Goal: Navigation & Orientation: Find specific page/section

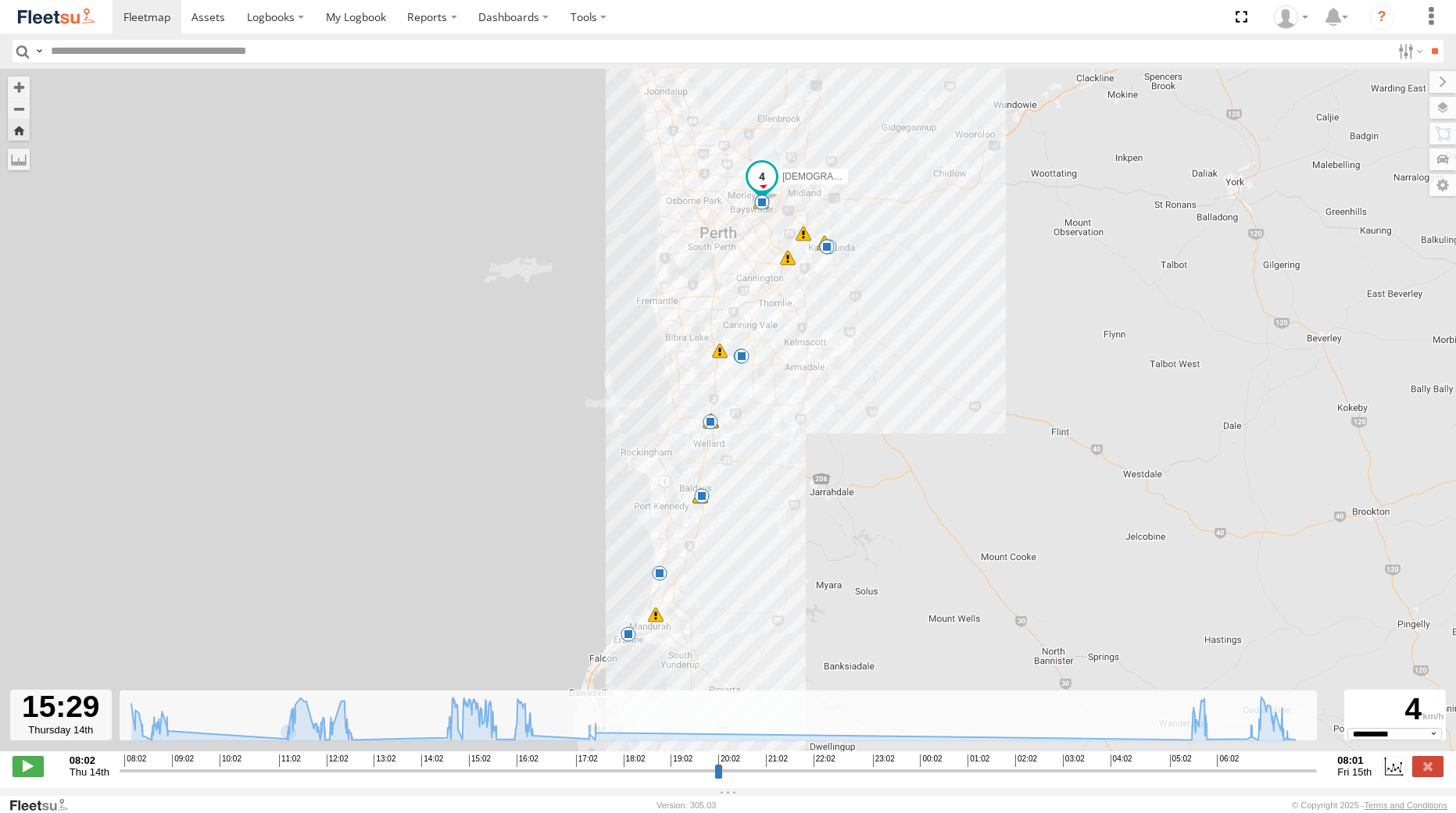
select select "*****"
click at [53, 11] on img at bounding box center [56, 17] width 82 height 21
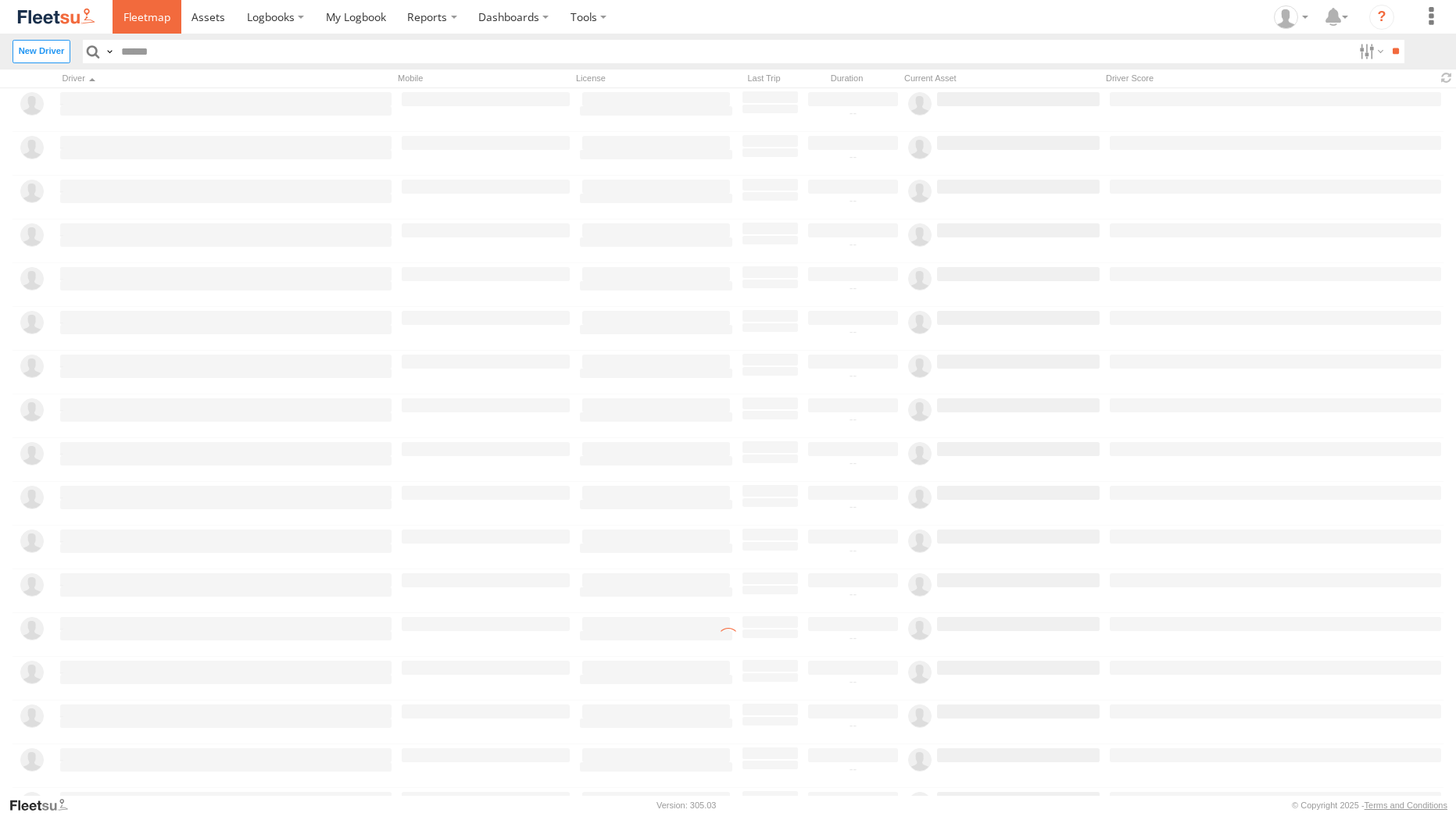
click at [139, 11] on span at bounding box center [147, 16] width 47 height 14
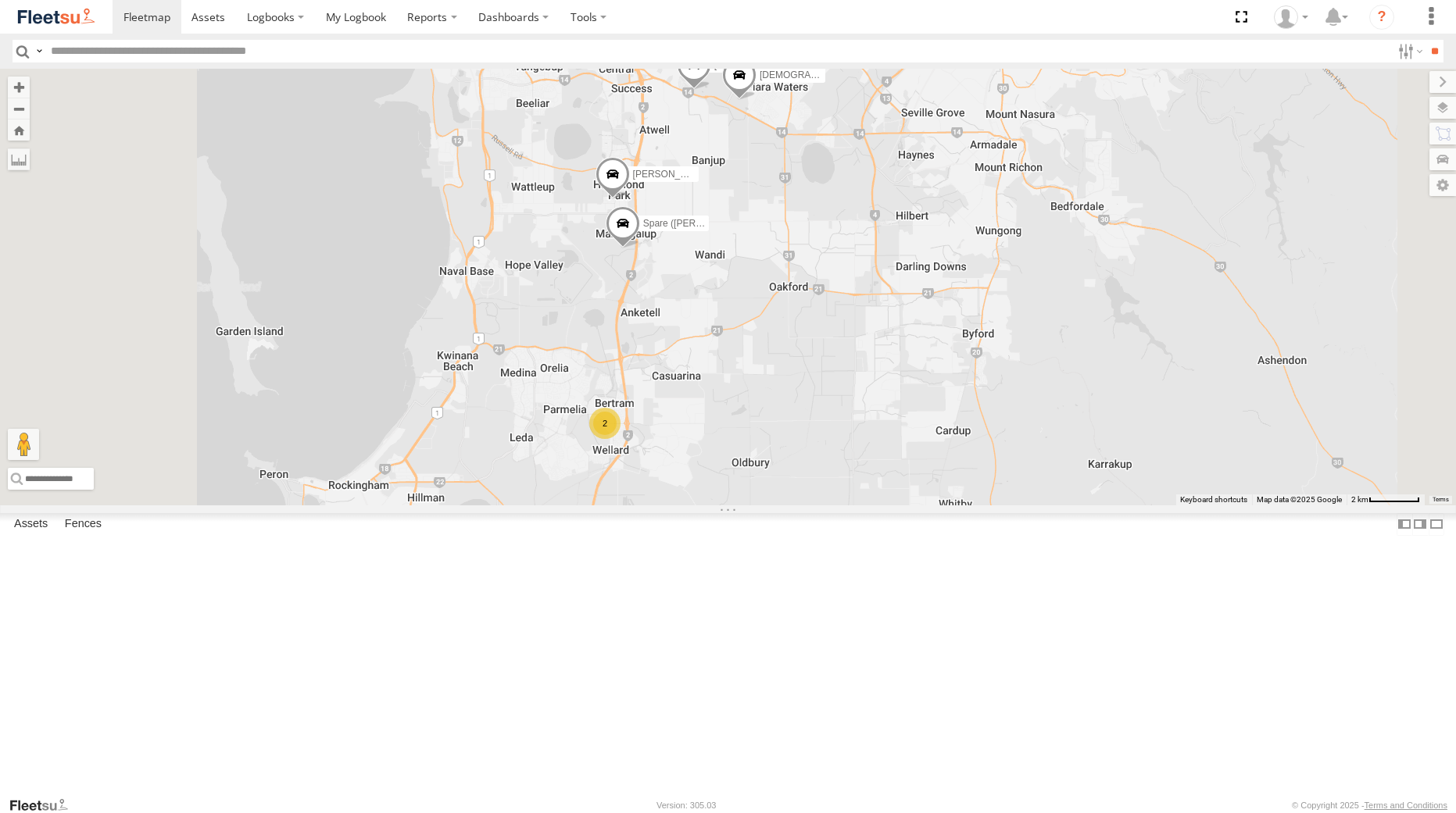
drag, startPoint x: 941, startPoint y: 502, endPoint x: 970, endPoint y: 307, distance: 197.1
click at [970, 307] on div "Syed Mustafa - 1HSL057 - 0432 500 936 Chris Evangelellis - 1IAU453 - 0408 092 2…" at bounding box center [728, 287] width 1456 height 436
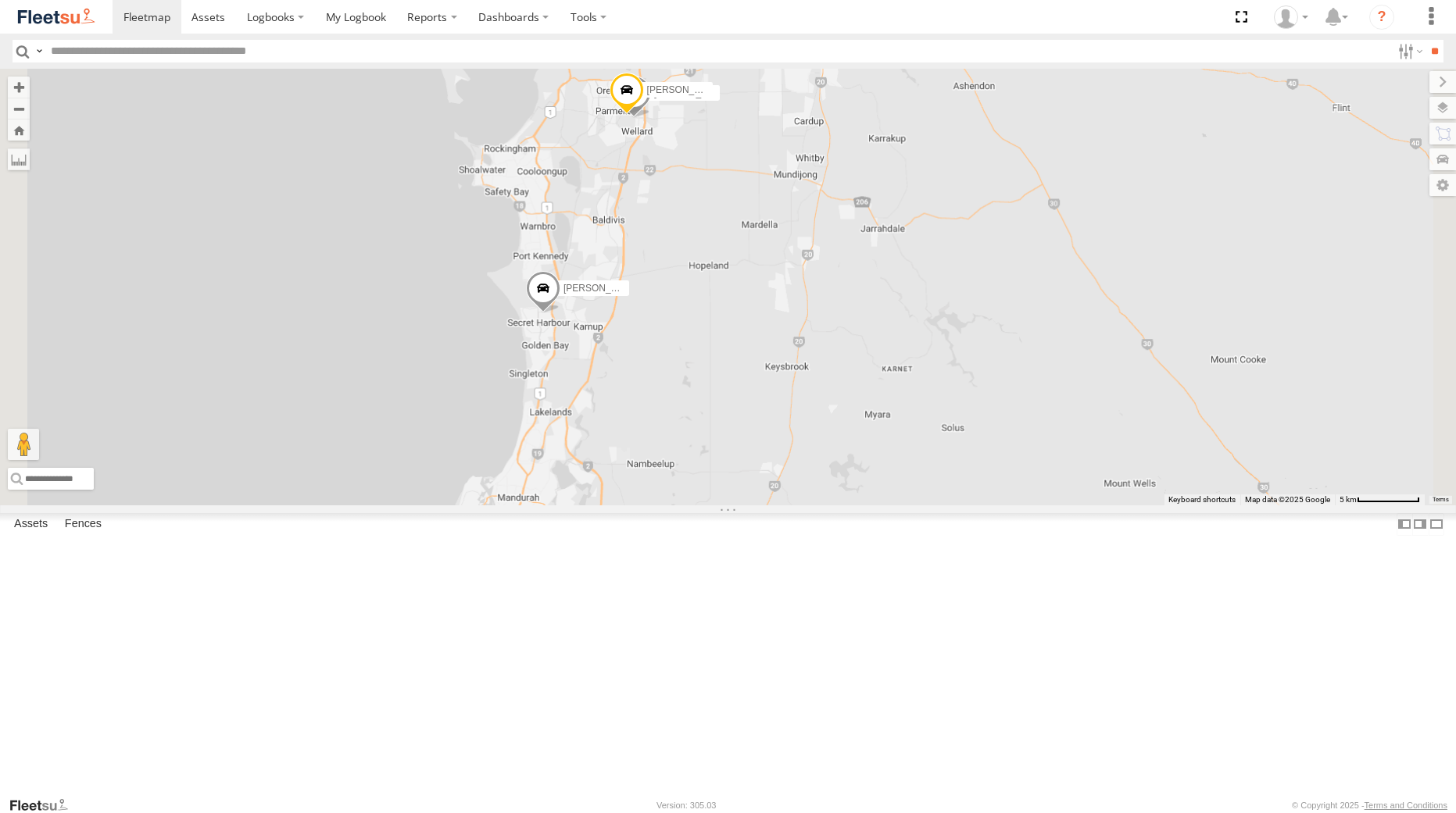
drag, startPoint x: 722, startPoint y: 596, endPoint x: 785, endPoint y: 388, distance: 217.3
click at [785, 388] on div "Syed Mustafa - 1HSL057 - 0432 500 936 Chris Evangelellis - 1IAU453 - 0408 092 2…" at bounding box center [728, 287] width 1456 height 436
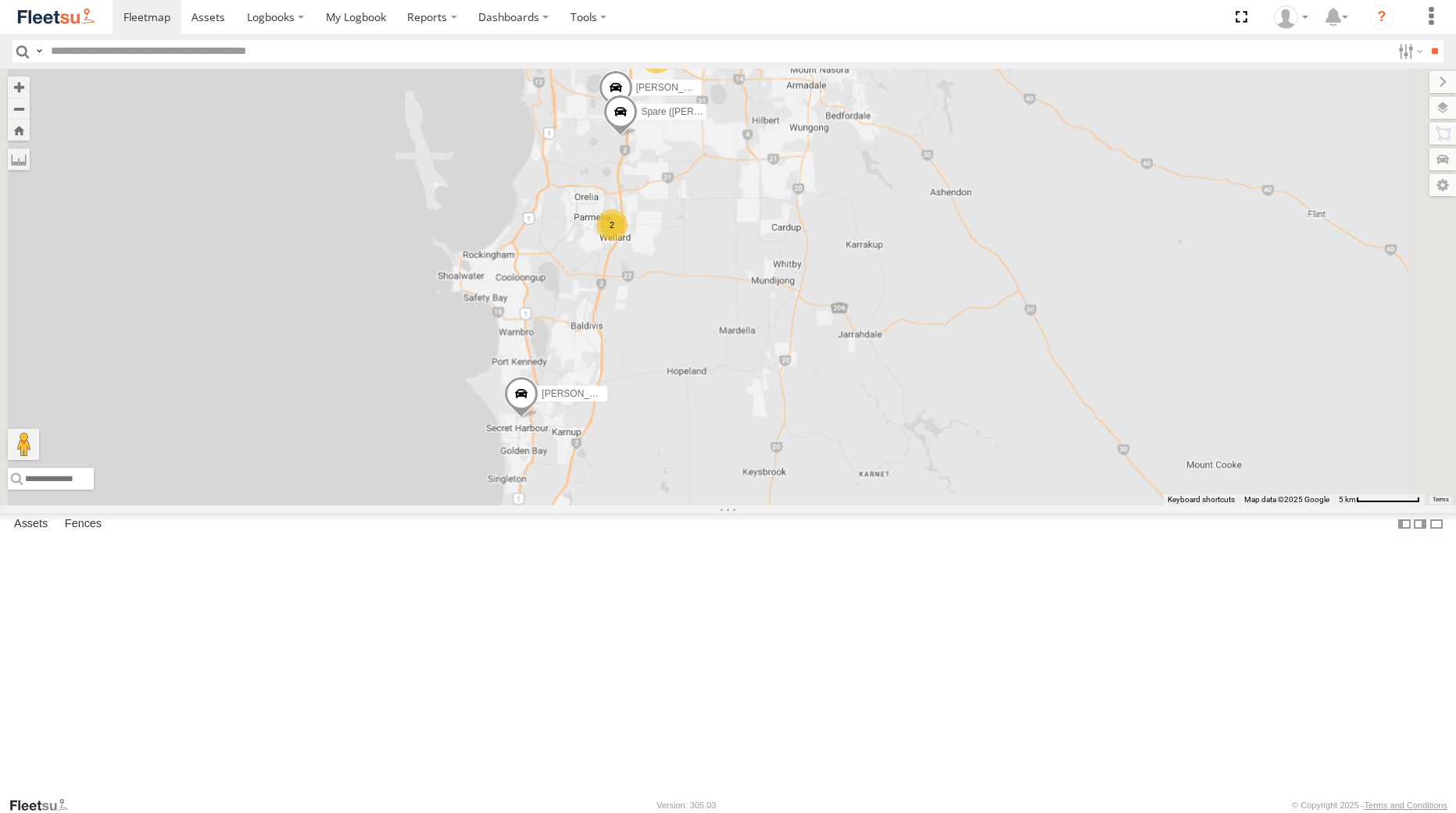
drag, startPoint x: 723, startPoint y: 564, endPoint x: 709, endPoint y: 658, distance: 95.0
click at [709, 505] on div "Syed Mustafa - 1HSL057 - 0432 500 936 Chris Evangelellis - 1IAU453 - 0408 092 2…" at bounding box center [728, 287] width 1456 height 436
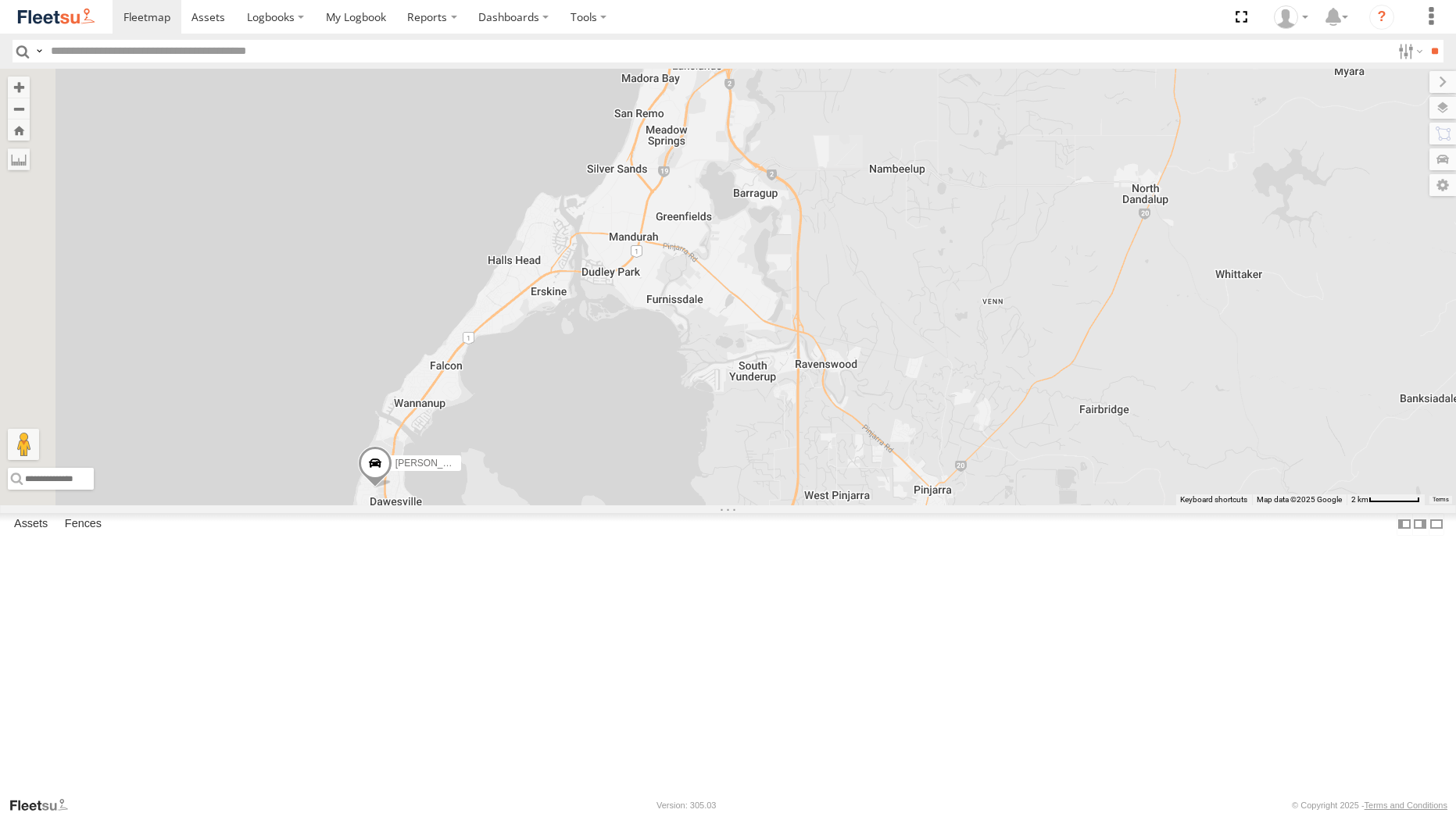
drag, startPoint x: 811, startPoint y: 548, endPoint x: 843, endPoint y: 408, distance: 143.6
click at [843, 408] on div "Mason Forward - 1GSF604 - 0493 150 236 Syed Mustafa - 1HSL057 - 0432 500 936 Ch…" at bounding box center [728, 287] width 1456 height 436
click at [1004, 446] on div "Mason Forward - 1GSF604 - 0493 150 236 Syed Mustafa - 1HSL057 - 0432 500 936 Ch…" at bounding box center [728, 287] width 1456 height 436
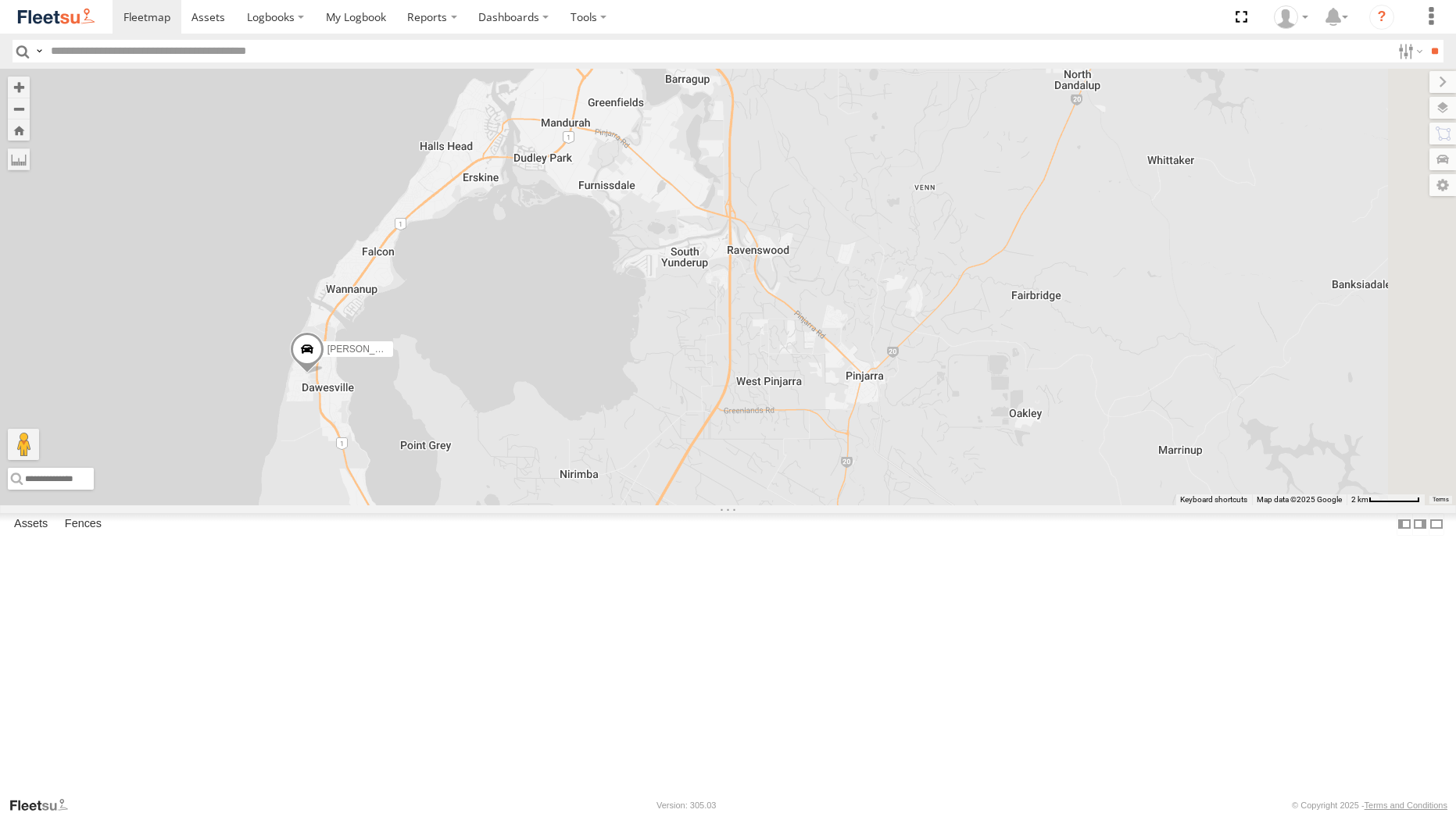
drag, startPoint x: 774, startPoint y: 550, endPoint x: 685, endPoint y: 418, distance: 159.2
click at [685, 418] on div "Mason Forward - 1GSF604 - 0493 150 236 Syed Mustafa - 1HSL057 - 0432 500 936 Ch…" at bounding box center [728, 287] width 1456 height 436
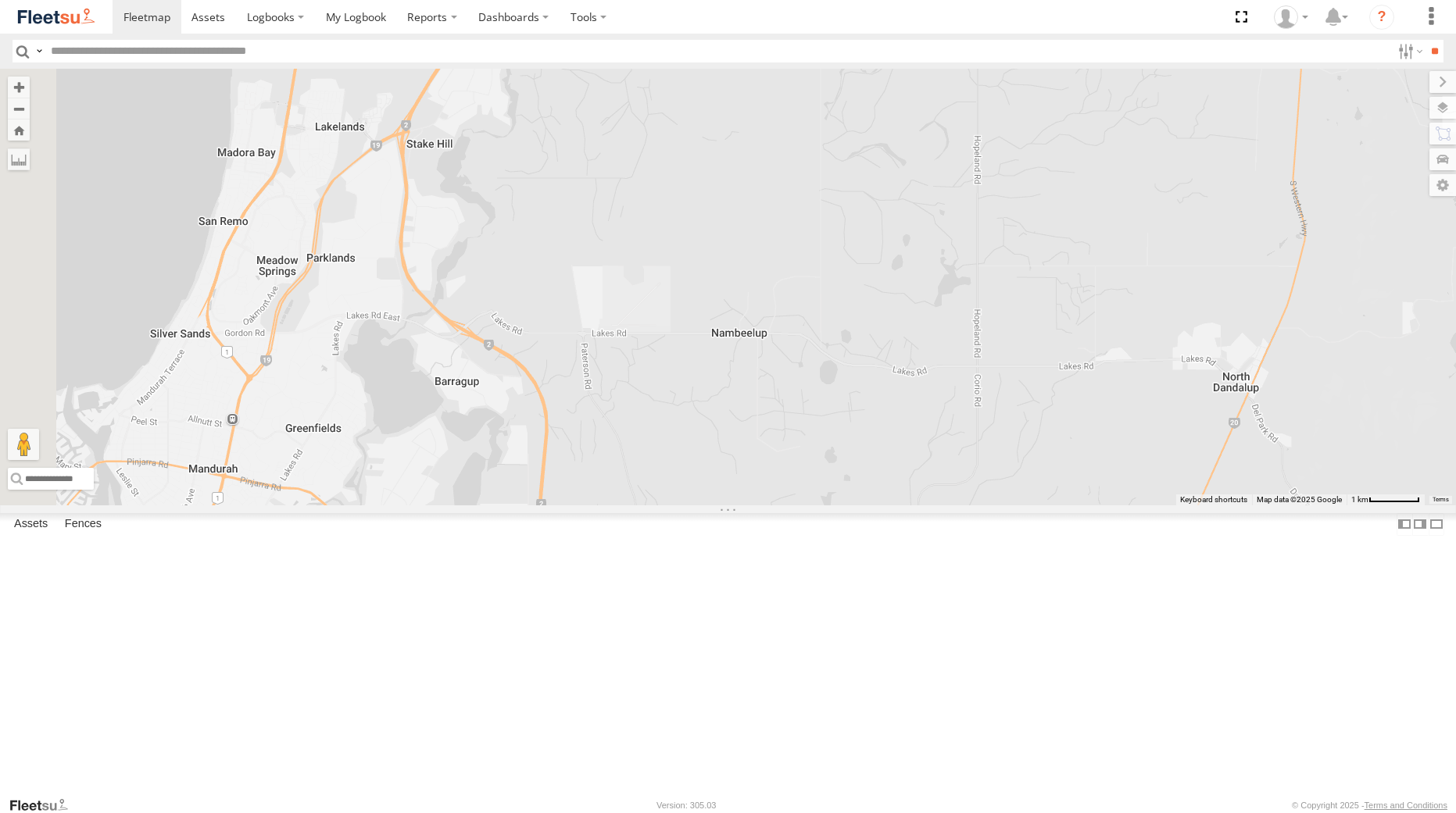
drag, startPoint x: 917, startPoint y: 242, endPoint x: 824, endPoint y: 704, distance: 471.3
click at [824, 505] on div "Mason Forward - 1GSF604 - 0493 150 236 Syed Mustafa - 1HSL057 - 0432 500 936 Ch…" at bounding box center [728, 287] width 1456 height 436
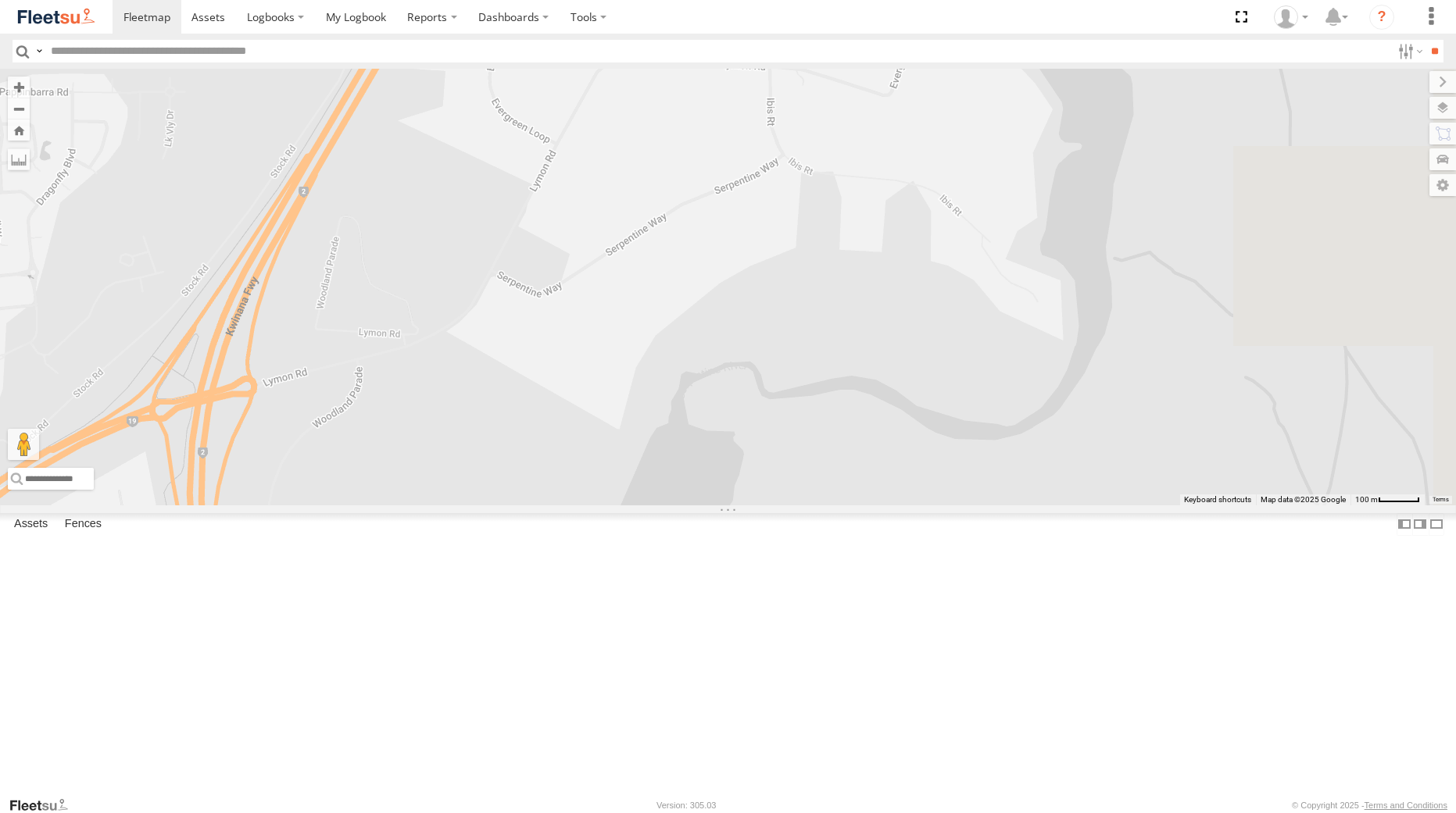
drag, startPoint x: 839, startPoint y: 267, endPoint x: 677, endPoint y: 442, distance: 238.5
click at [677, 442] on div "Mason Forward - 1GSF604 - 0493 150 236 Syed Mustafa - 1HSL057 - 0432 500 936 Ch…" at bounding box center [728, 287] width 1456 height 436
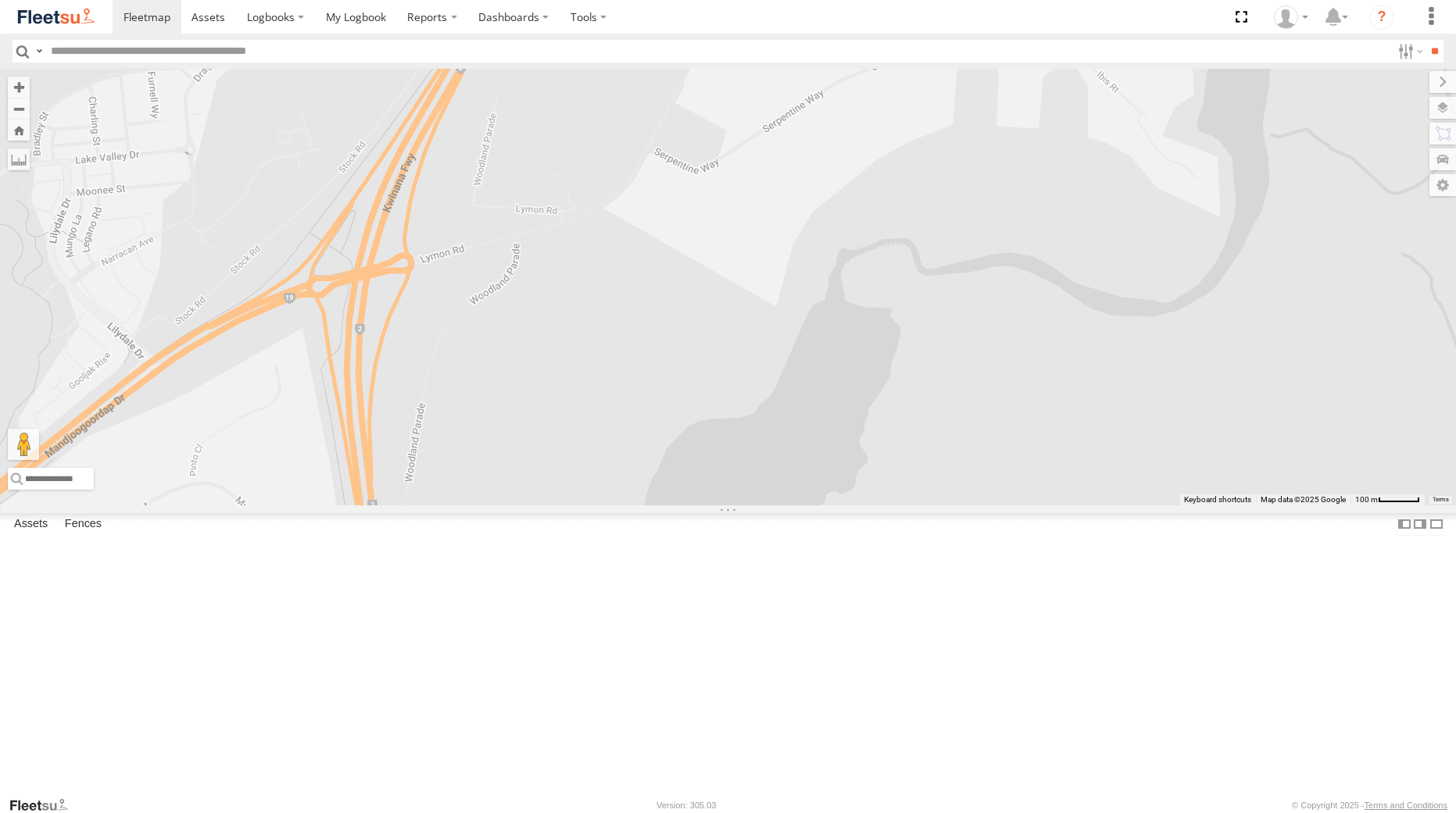
drag, startPoint x: 684, startPoint y: 410, endPoint x: 834, endPoint y: 292, distance: 190.9
click at [834, 292] on div "Mason Forward - 1GSF604 - 0493 150 236 Syed Mustafa - 1HSL057 - 0432 500 936 Ch…" at bounding box center [728, 287] width 1456 height 436
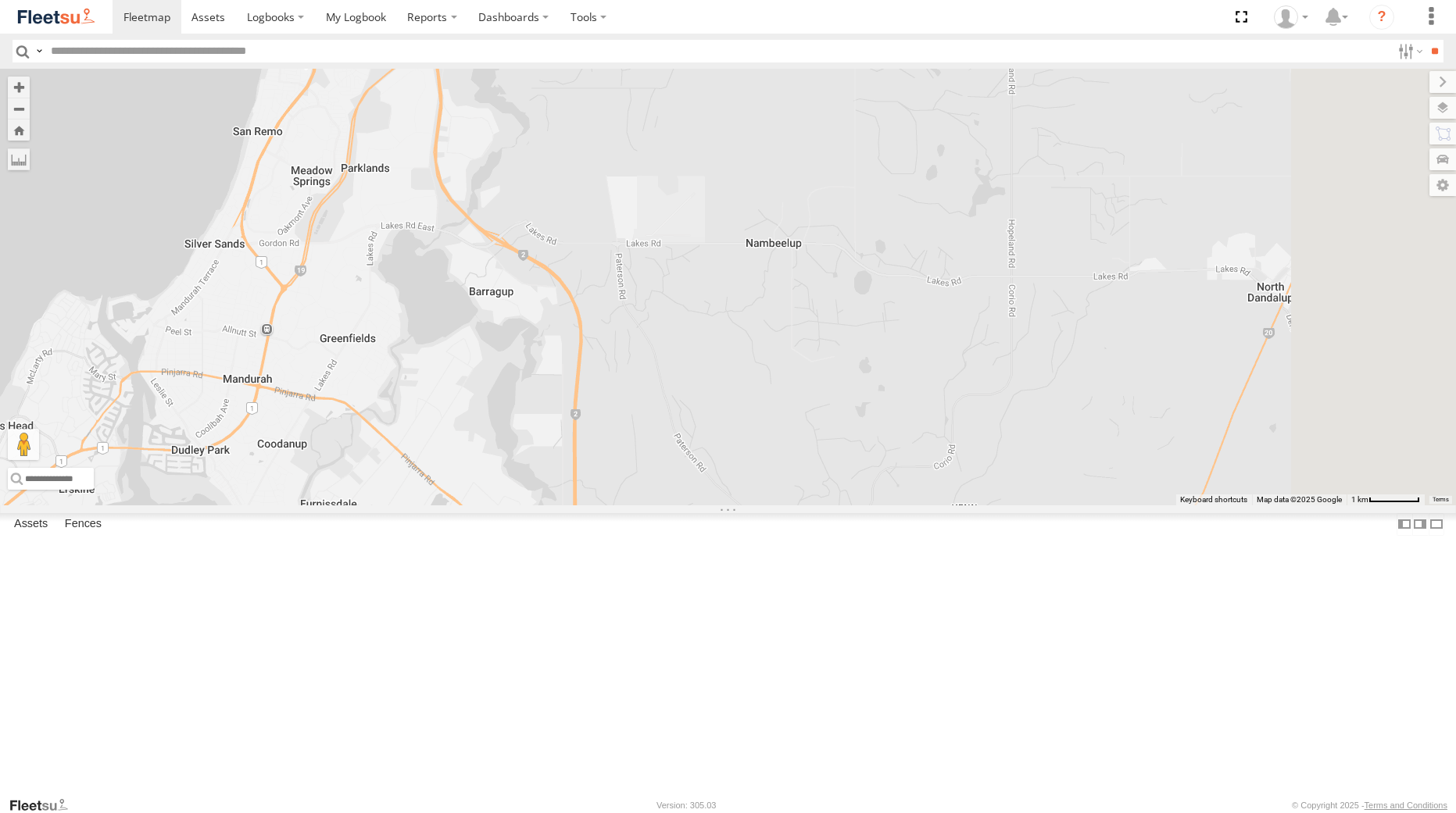
drag, startPoint x: 891, startPoint y: 346, endPoint x: 698, endPoint y: 206, distance: 238.4
click at [698, 206] on div "Mason Forward - 1GSF604 - 0493 150 236 Syed Mustafa - 1HSL057 - 0432 500 936 Ch…" at bounding box center [728, 287] width 1456 height 436
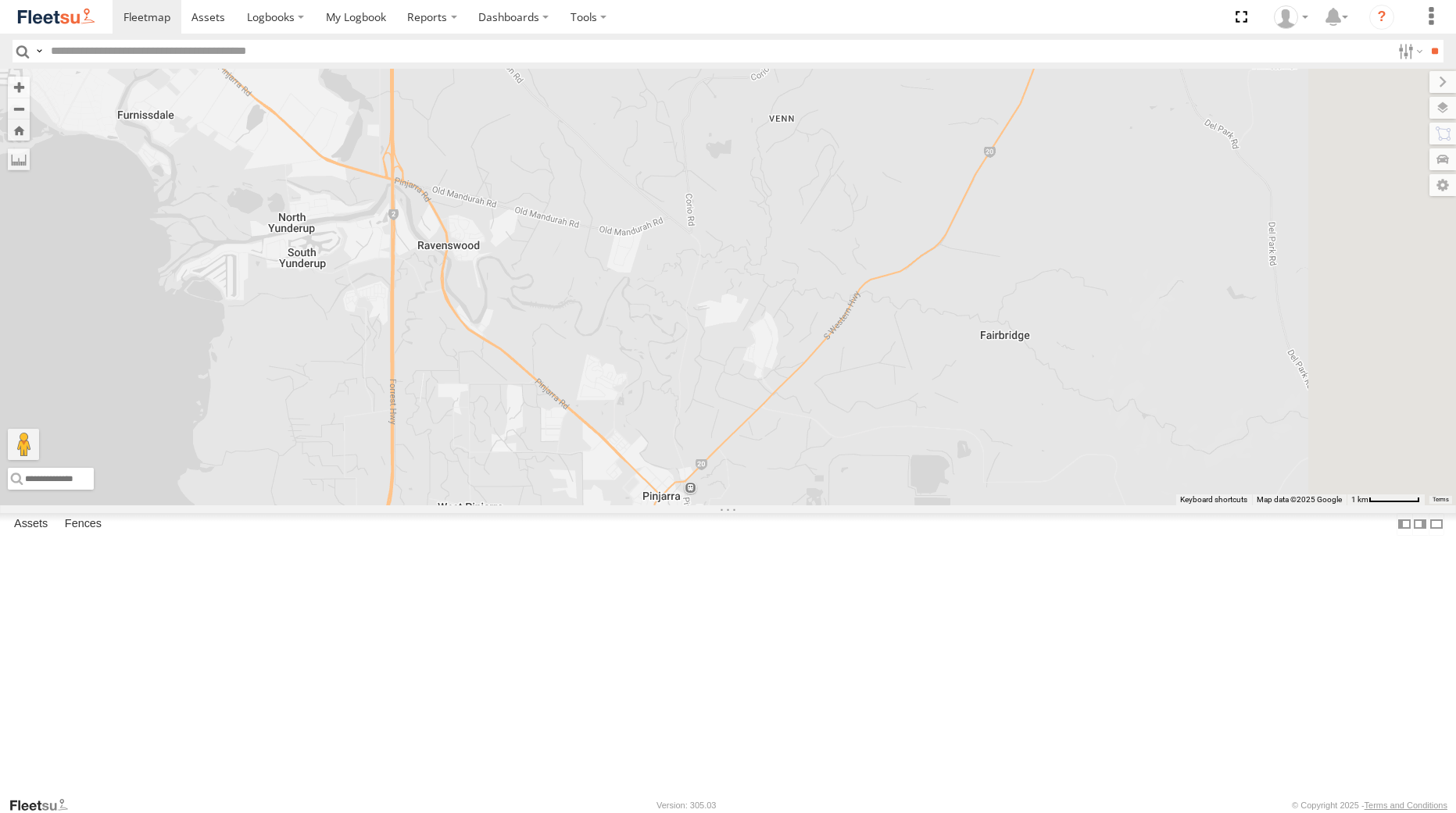
drag, startPoint x: 861, startPoint y: 592, endPoint x: 713, endPoint y: 232, distance: 389.2
click at [713, 232] on div "Mason Forward - 1GSF604 - 0493 150 236 Syed Mustafa - 1HSL057 - 0432 500 936 Ch…" at bounding box center [728, 287] width 1456 height 436
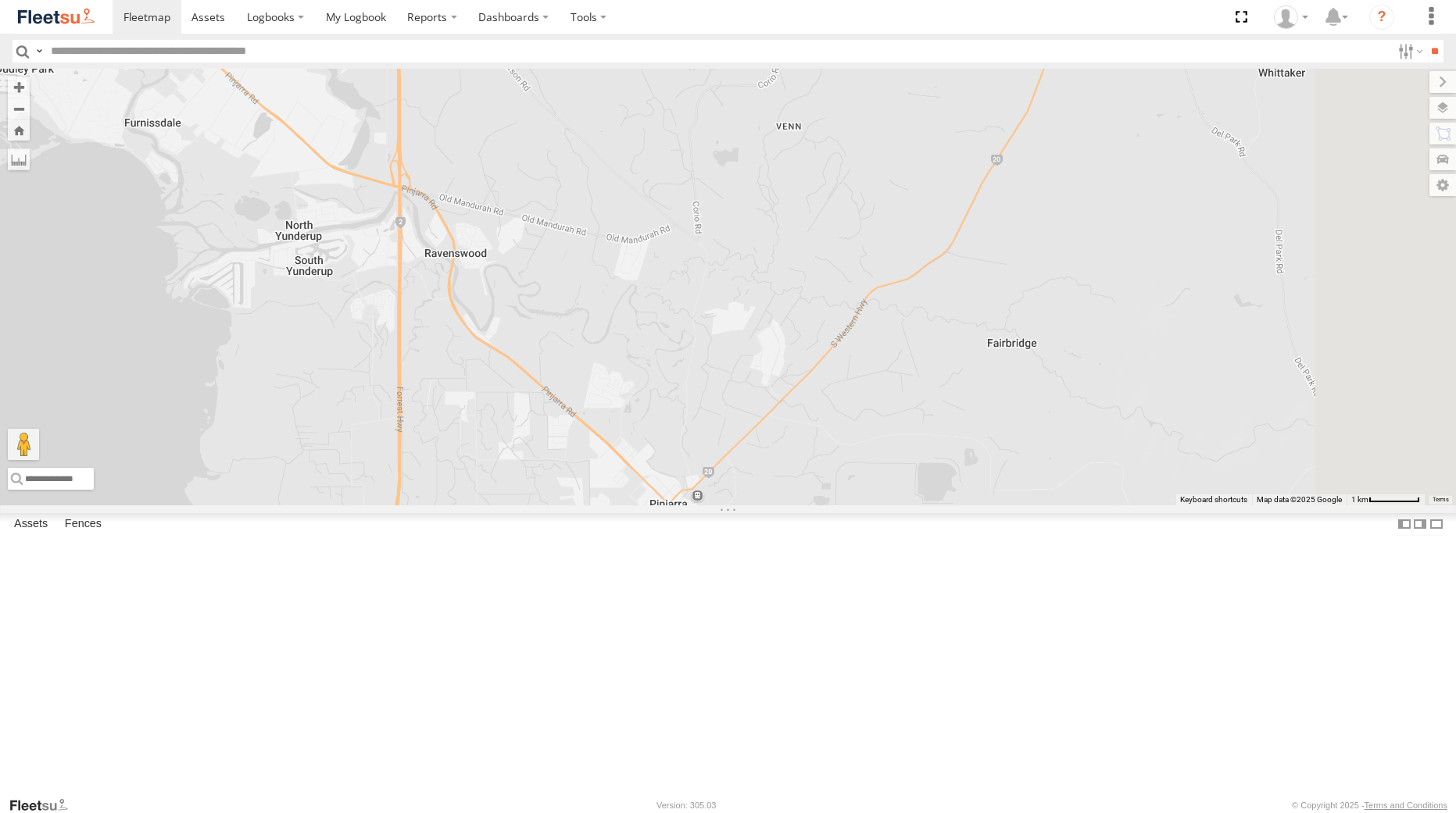
drag, startPoint x: 640, startPoint y: 354, endPoint x: 701, endPoint y: 457, distance: 119.7
click at [701, 457] on div "Mason Forward - 1GSF604 - 0493 150 236 Syed Mustafa - 1HSL057 - 0432 500 936 Ch…" at bounding box center [728, 287] width 1456 height 436
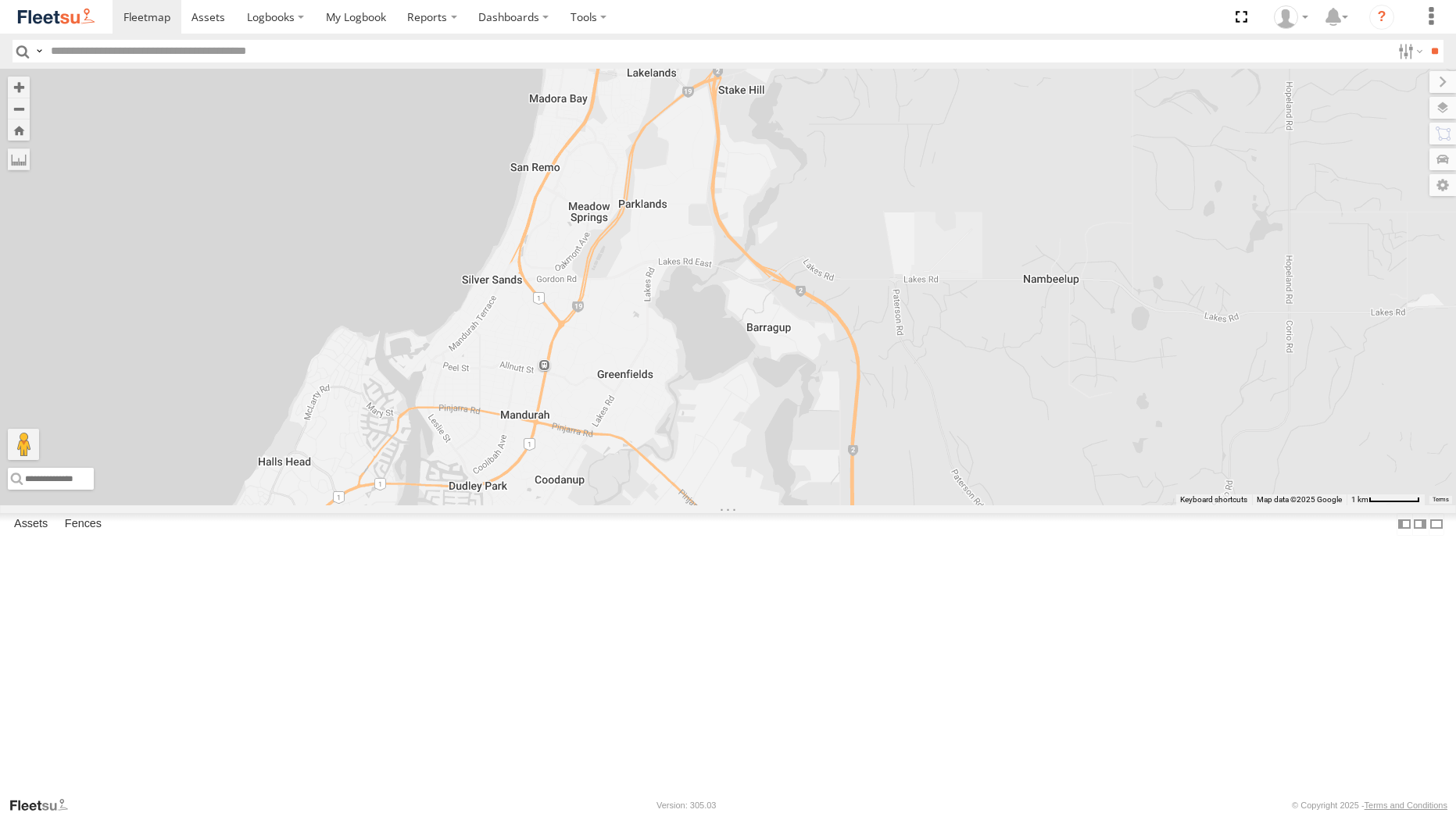
drag, startPoint x: 790, startPoint y: 369, endPoint x: 837, endPoint y: 664, distance: 298.7
click at [837, 505] on div "Mason Forward - 1GSF604 - 0493 150 236 Syed Mustafa - 1HSL057 - 0432 500 936 Ch…" at bounding box center [728, 287] width 1456 height 436
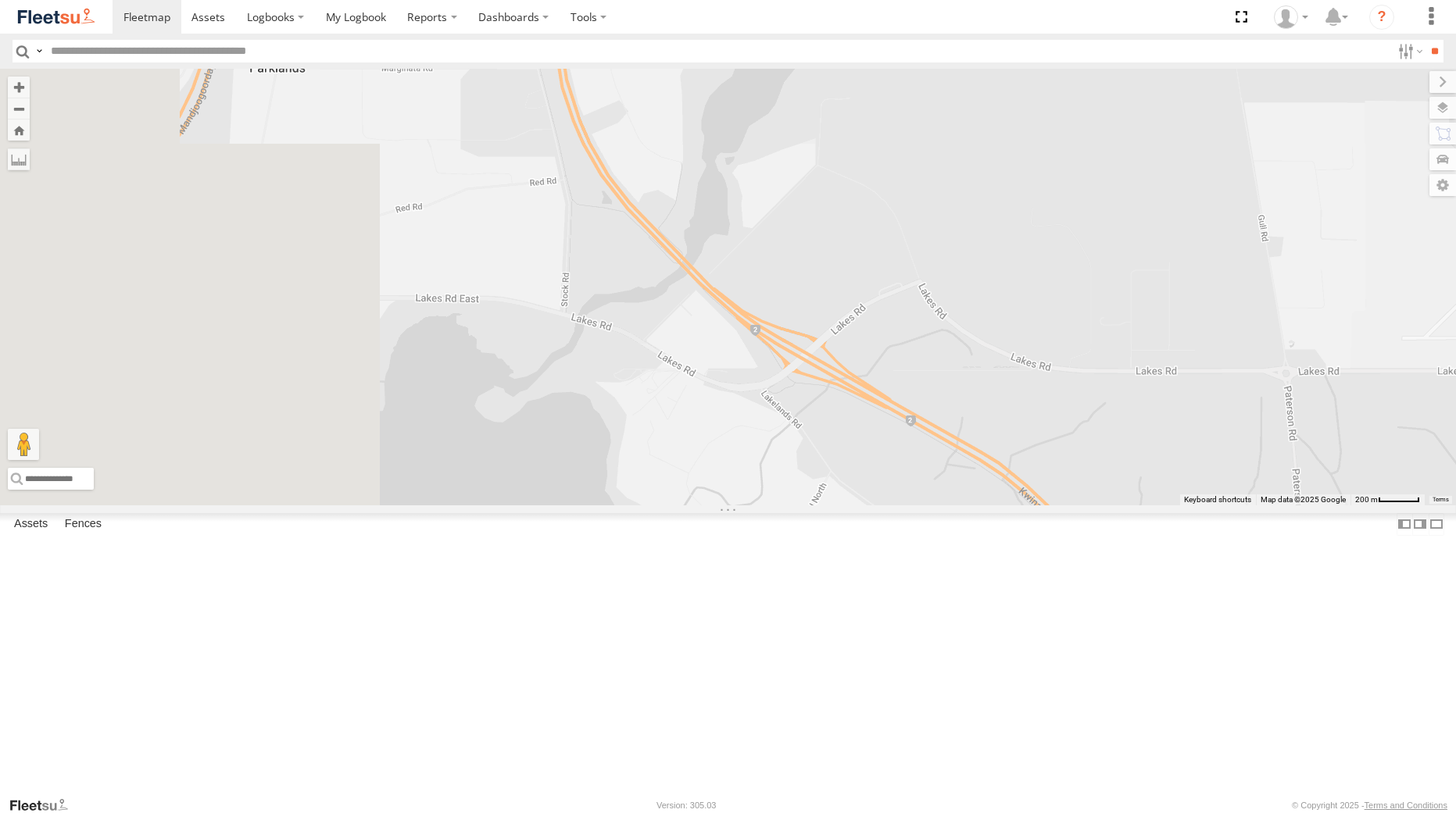
drag, startPoint x: 405, startPoint y: 484, endPoint x: 824, endPoint y: 354, distance: 438.7
click at [824, 354] on div "Mason Forward - 1GSF604 - 0493 150 236 Syed Mustafa - 1HSL057 - 0432 500 936 Ch…" at bounding box center [728, 287] width 1456 height 436
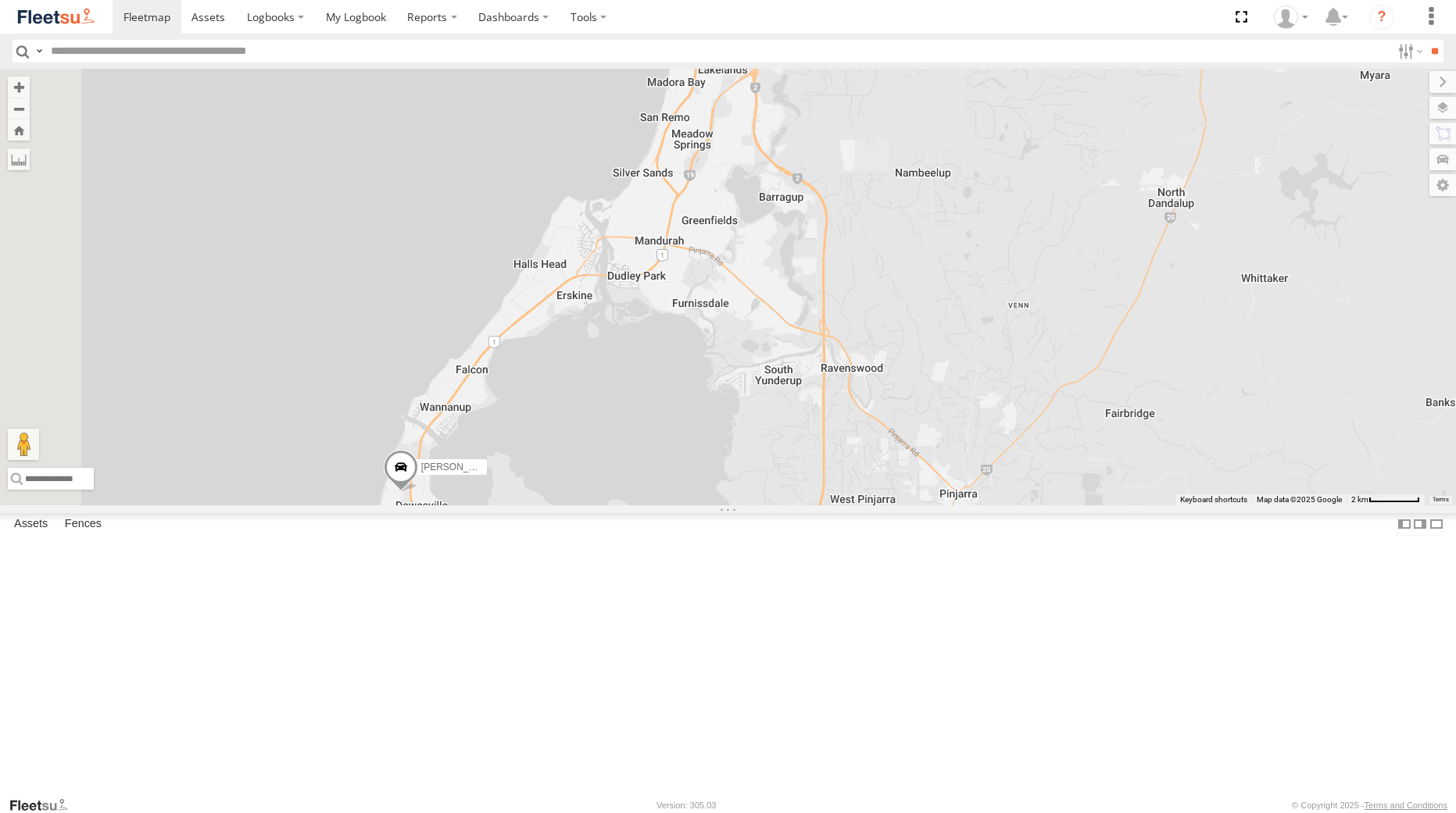
drag, startPoint x: 768, startPoint y: 402, endPoint x: 847, endPoint y: 446, distance: 90.4
click at [893, 389] on div "Mason Forward - 1GSF604 - 0493 150 236 Syed Mustafa - 1HSL057 - 0432 500 936 Ch…" at bounding box center [728, 287] width 1456 height 436
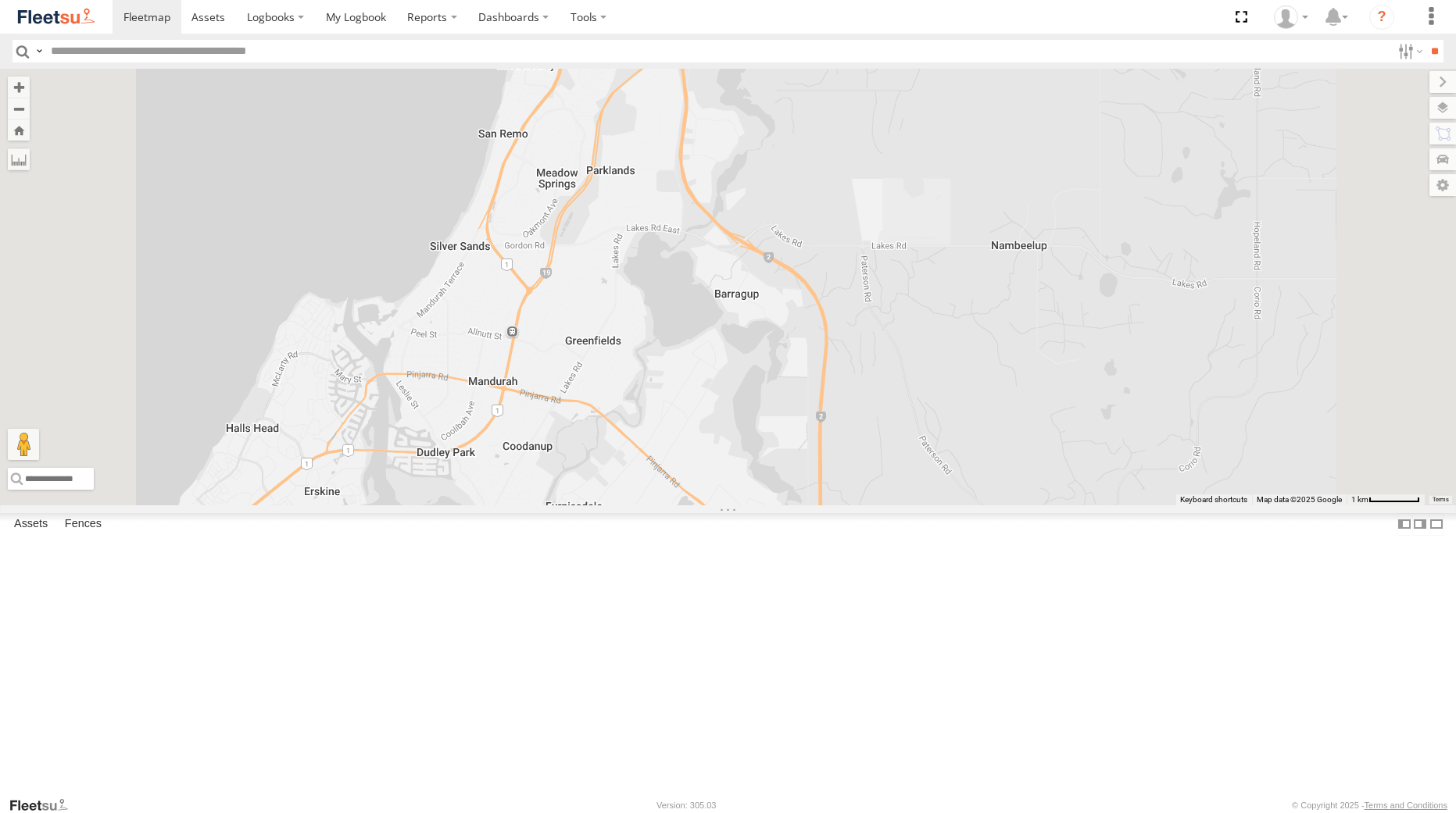
drag, startPoint x: 973, startPoint y: 268, endPoint x: 967, endPoint y: 315, distance: 47.4
click at [967, 315] on div "Mason Forward - 1GSF604 - 0493 150 236 Syed Mustafa - 1HSL057 - 0432 500 936 Ch…" at bounding box center [728, 287] width 1456 height 436
